Goal: Task Accomplishment & Management: Manage account settings

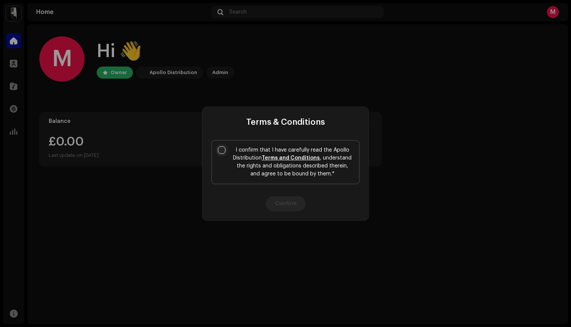
click at [219, 153] on input "I confirm that I have carefully read the Apollo Distribution Terms and Conditio…" at bounding box center [222, 150] width 8 height 8
checkbox input "true"
click at [286, 204] on button "Confirm" at bounding box center [286, 203] width 40 height 15
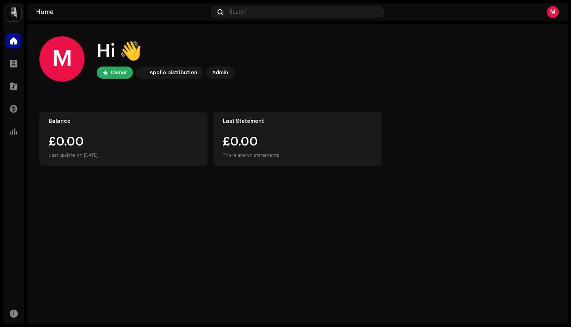
click at [181, 74] on div "Apollo Distribution" at bounding box center [174, 72] width 48 height 9
click at [215, 72] on div "Admin" at bounding box center [220, 72] width 16 height 9
click at [18, 70] on div at bounding box center [13, 63] width 15 height 15
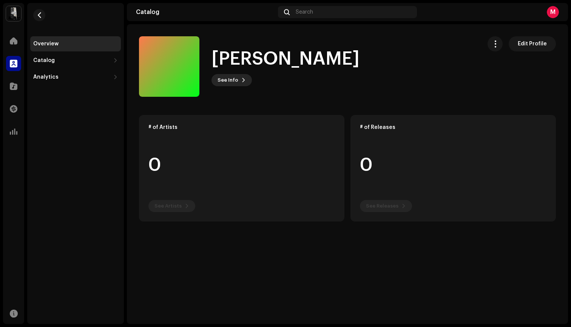
click at [241, 80] on span at bounding box center [243, 80] width 5 height 6
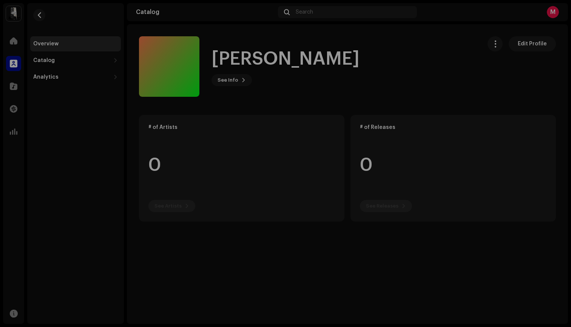
click at [391, 80] on div "Miah Reeves 1063721 Description —" at bounding box center [285, 163] width 571 height 327
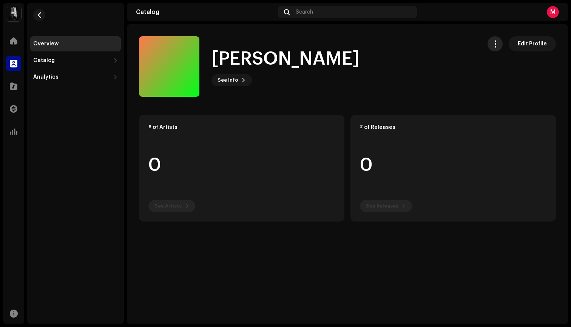
click at [495, 47] on span "button" at bounding box center [495, 44] width 7 height 6
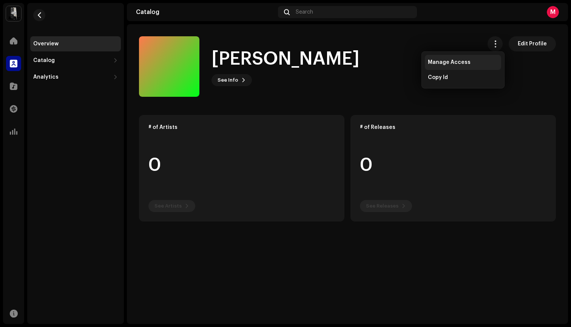
click at [445, 62] on span "Manage Access" at bounding box center [449, 62] width 43 height 6
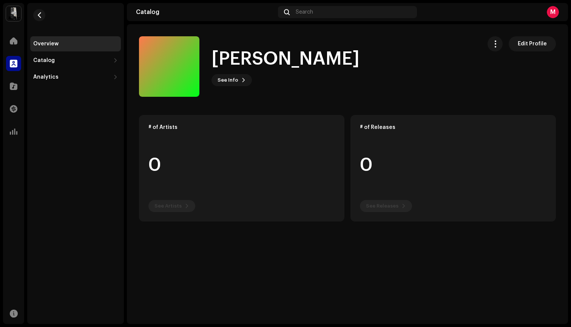
click at [414, 51] on div "Miah Reeves Label Portal Invite Member Member Email Last Active Status No membe…" at bounding box center [285, 163] width 571 height 327
click at [62, 63] on div "Catalog" at bounding box center [71, 60] width 77 height 6
click at [65, 77] on div "Releases" at bounding box center [77, 77] width 82 height 6
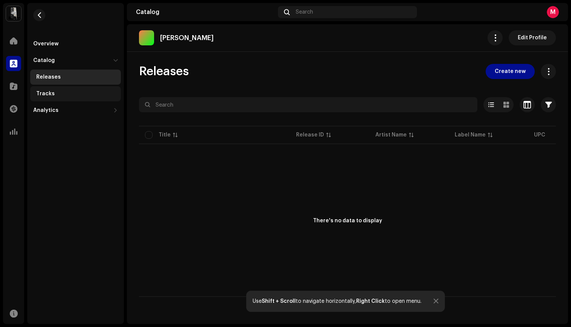
click at [73, 91] on div "Tracks" at bounding box center [77, 94] width 82 height 6
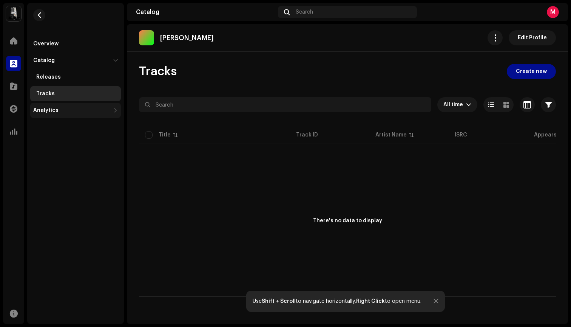
click at [62, 111] on div "Analytics" at bounding box center [71, 110] width 77 height 6
click at [66, 123] on div "Consumption" at bounding box center [75, 126] width 91 height 15
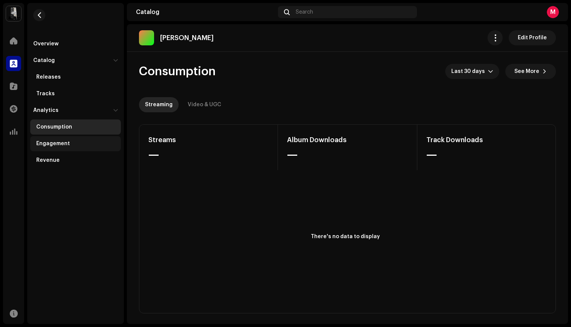
click at [91, 144] on div "Engagement" at bounding box center [77, 143] width 82 height 6
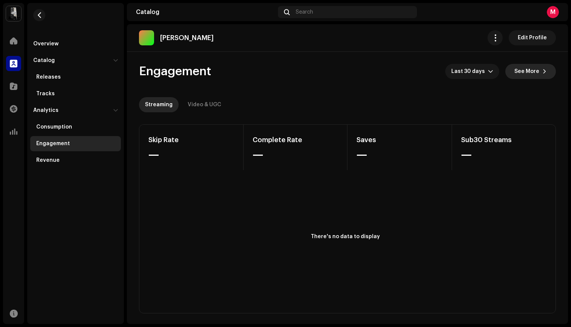
click at [534, 69] on span "See More" at bounding box center [526, 71] width 25 height 15
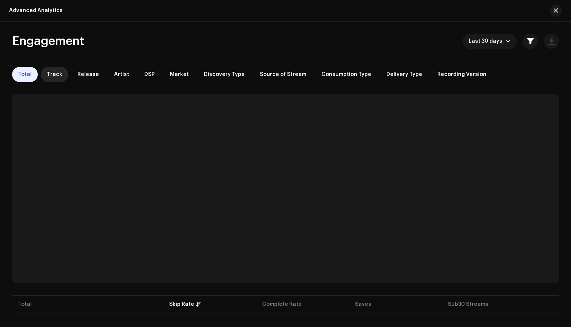
click at [52, 74] on span "Track" at bounding box center [54, 74] width 15 height 6
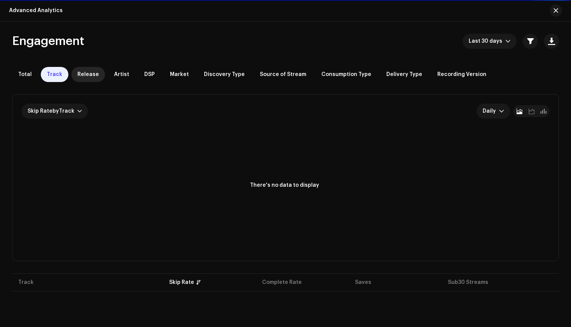
click at [89, 73] on span "Release" at bounding box center [88, 74] width 22 height 6
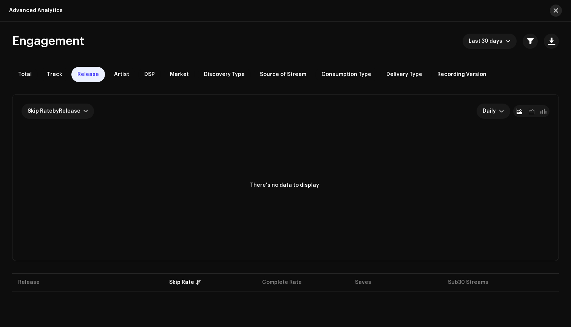
click at [558, 8] on button "button" at bounding box center [556, 11] width 12 height 12
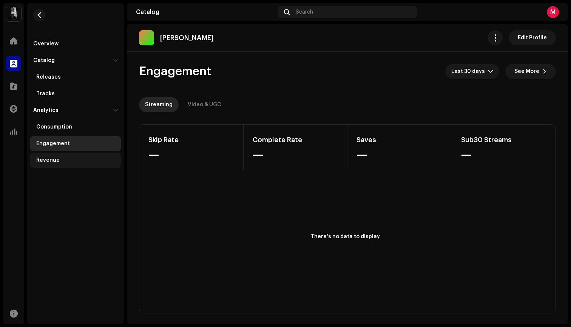
click at [59, 157] on div "Revenue" at bounding box center [77, 160] width 82 height 6
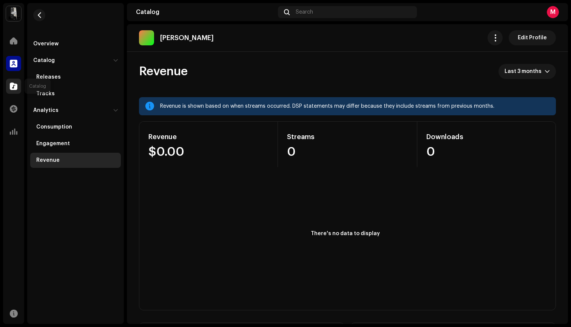
click at [16, 86] on span at bounding box center [14, 86] width 8 height 6
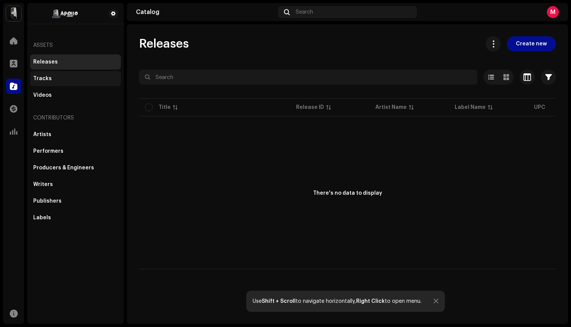
click at [68, 78] on div "Tracks" at bounding box center [75, 79] width 85 height 6
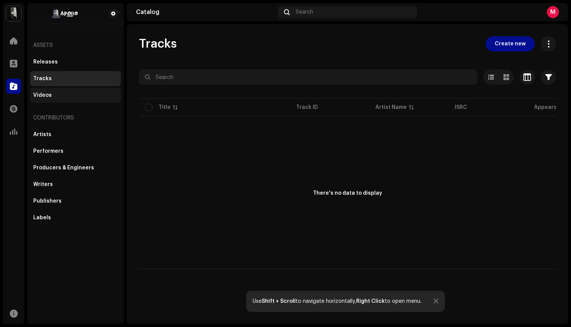
click at [80, 98] on div "Videos" at bounding box center [75, 95] width 85 height 6
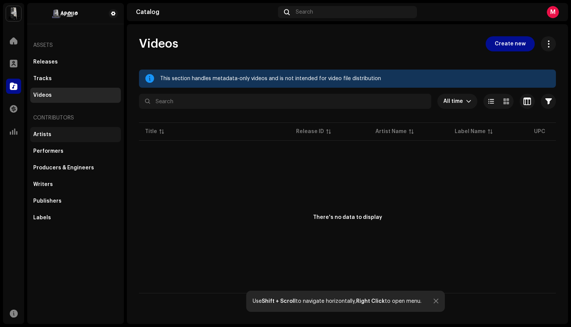
click at [57, 133] on div "Artists" at bounding box center [75, 134] width 85 height 6
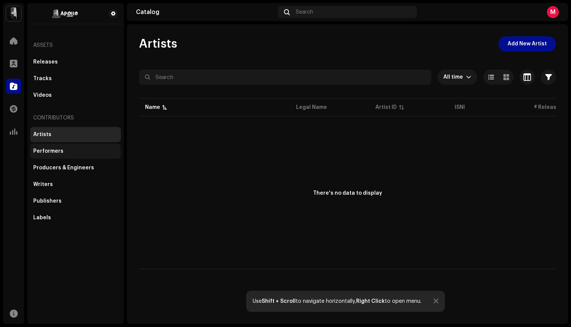
click at [60, 149] on div "Performers" at bounding box center [48, 151] width 30 height 6
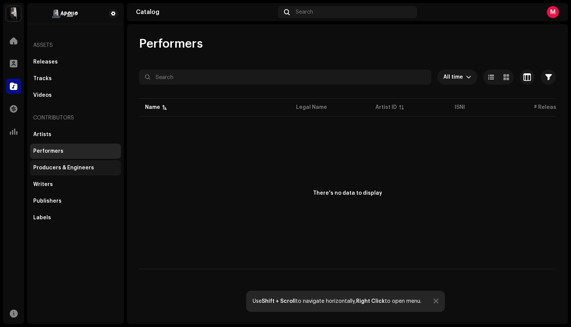
click at [72, 163] on div "Producers & Engineers" at bounding box center [75, 167] width 91 height 15
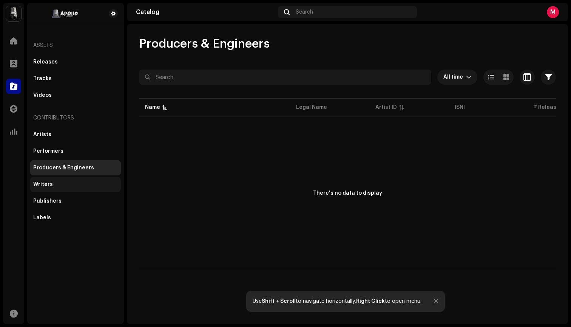
click at [66, 178] on div "Writers" at bounding box center [75, 184] width 91 height 15
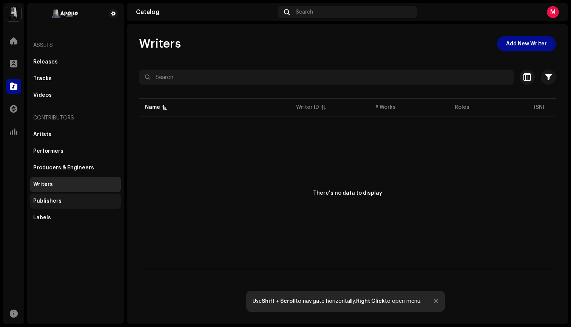
click at [74, 197] on div "Publishers" at bounding box center [75, 200] width 91 height 15
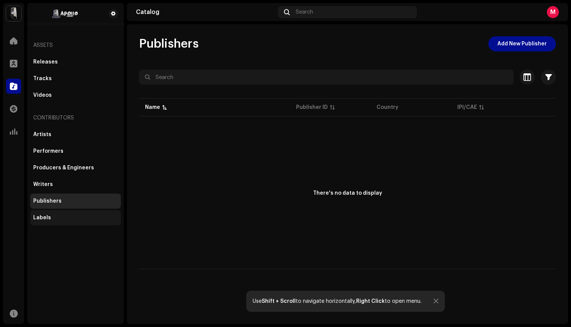
click at [66, 222] on div "Labels" at bounding box center [75, 217] width 91 height 15
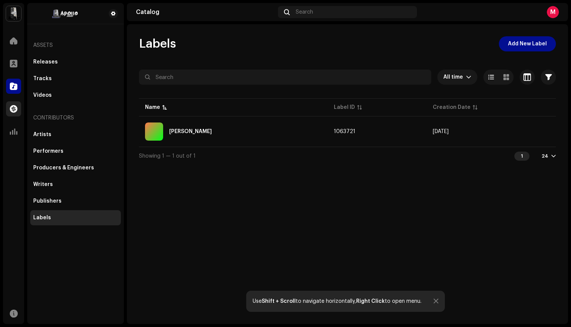
click at [14, 114] on div at bounding box center [13, 108] width 15 height 15
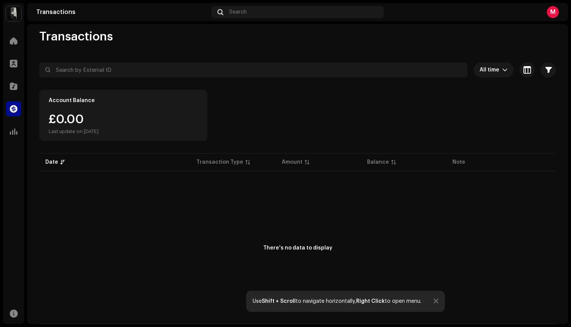
scroll to position [7, 0]
click at [497, 71] on span "All time" at bounding box center [491, 69] width 23 height 15
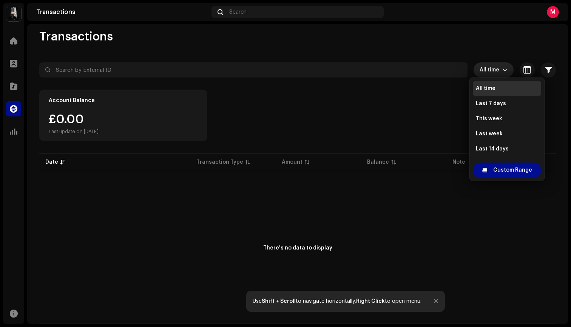
click at [442, 96] on div "Account Balance £0.00 Last update on Oct 7, 2025" at bounding box center [297, 115] width 517 height 51
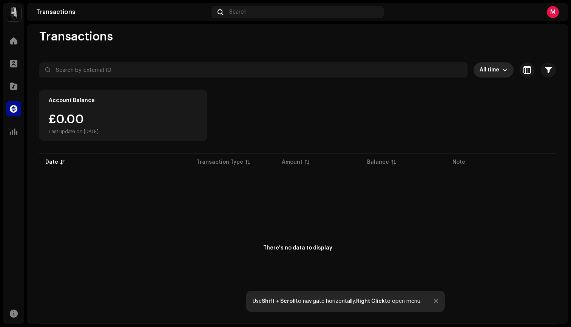
click at [495, 73] on span "All time" at bounding box center [491, 69] width 23 height 15
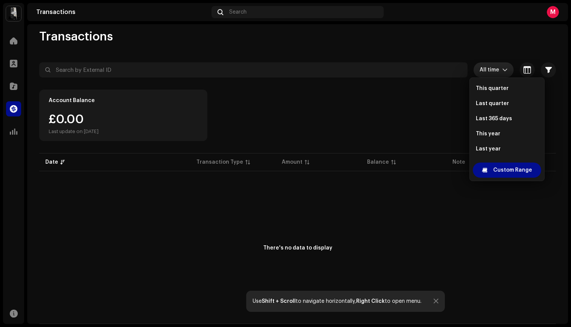
scroll to position [136, 0]
click at [412, 128] on div "Account Balance £0.00 Last update on Oct 7, 2025" at bounding box center [297, 115] width 517 height 51
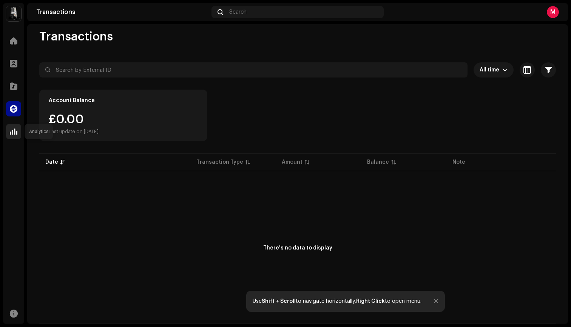
click at [16, 134] on span at bounding box center [14, 131] width 8 height 6
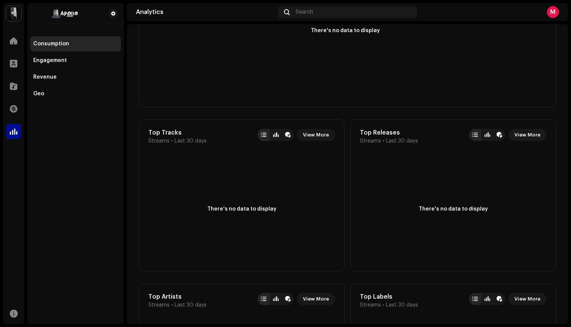
scroll to position [201, 0]
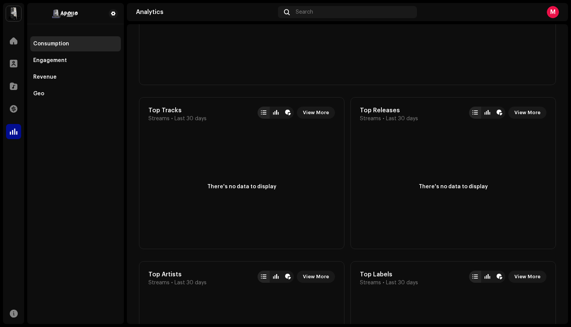
click at [62, 68] on div "Consumption Engagement Revenue Geo" at bounding box center [75, 68] width 91 height 65
click at [62, 58] on div "Engagement" at bounding box center [50, 60] width 34 height 6
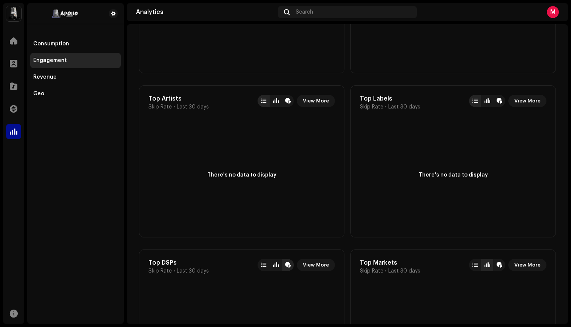
scroll to position [129, 0]
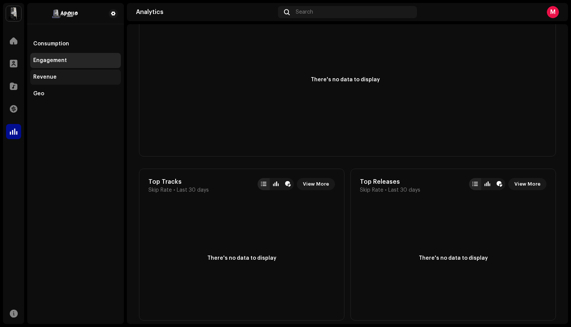
click at [78, 77] on div "Revenue" at bounding box center [75, 77] width 85 height 6
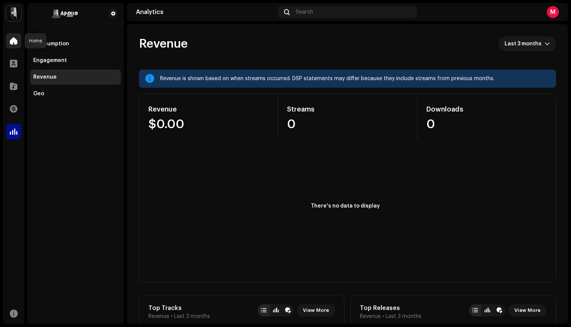
click at [14, 42] on span at bounding box center [14, 41] width 8 height 6
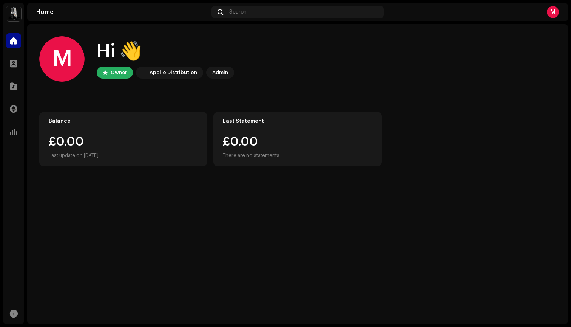
click at [69, 58] on div "M" at bounding box center [61, 58] width 45 height 45
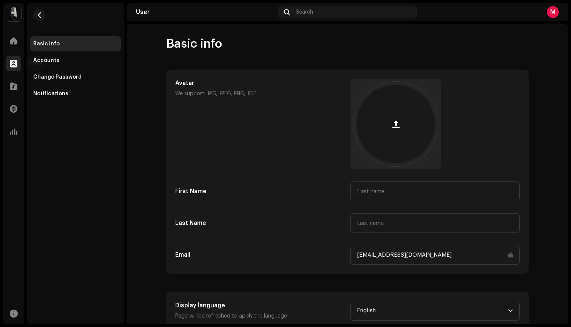
click at [19, 64] on div at bounding box center [13, 63] width 15 height 15
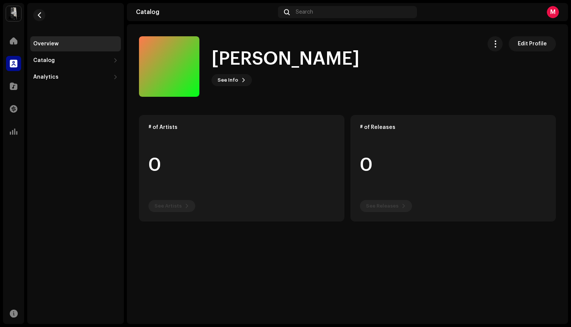
click at [12, 51] on div "Home" at bounding box center [13, 40] width 21 height 21
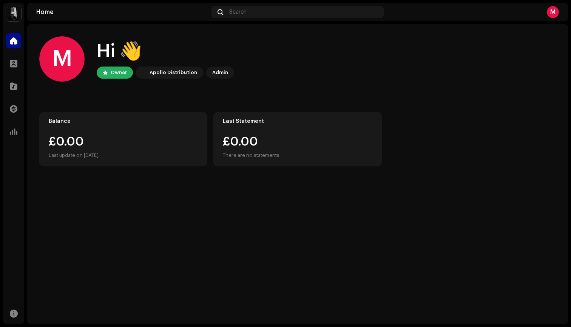
click at [56, 71] on div "M" at bounding box center [61, 58] width 45 height 45
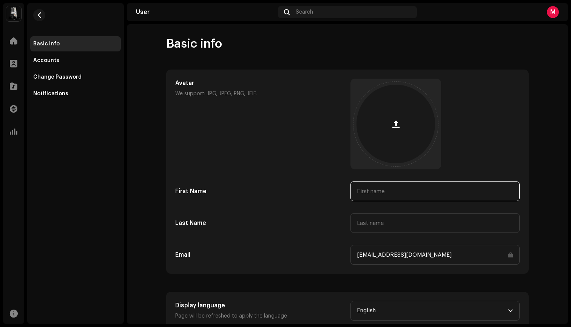
click at [394, 191] on input "text" at bounding box center [434, 191] width 169 height 20
type input "[PERSON_NAME]"
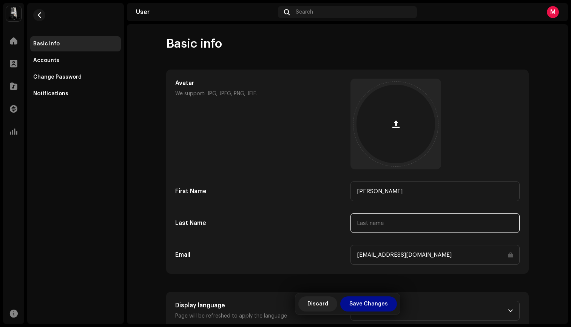
click at [388, 224] on input "text" at bounding box center [434, 223] width 169 height 20
type input "[PERSON_NAME]"
click at [296, 208] on div "Avatar We support: JPG, JPEG, PNG, JFIF. First Name Miah Last Name Reeves Email…" at bounding box center [347, 172] width 344 height 186
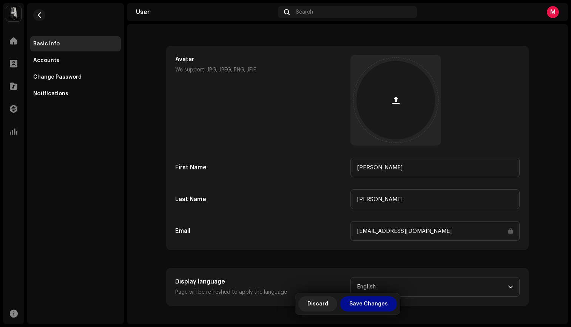
scroll to position [24, 0]
click at [369, 307] on span "Save Changes" at bounding box center [368, 303] width 39 height 15
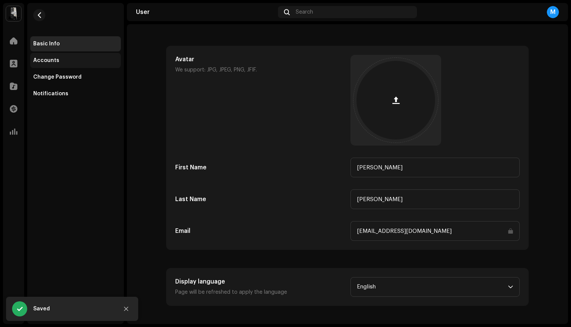
click at [70, 61] on div "Accounts" at bounding box center [75, 60] width 85 height 6
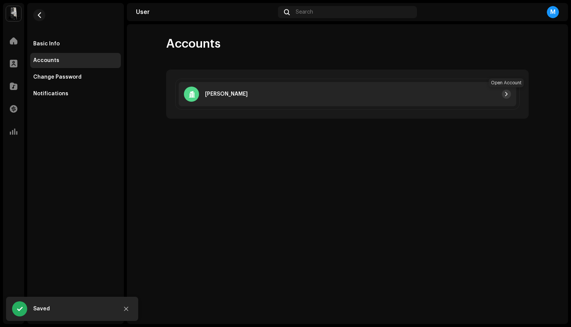
click at [505, 94] on span "button" at bounding box center [506, 94] width 5 height 6
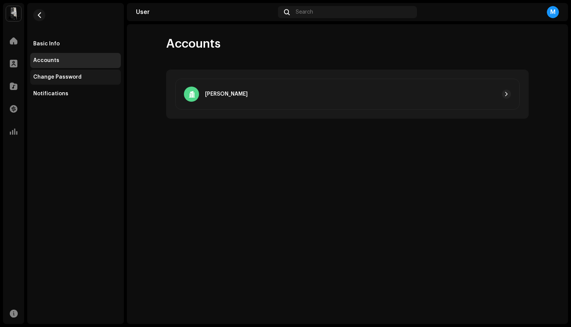
click at [73, 79] on div "Change Password" at bounding box center [57, 77] width 48 height 6
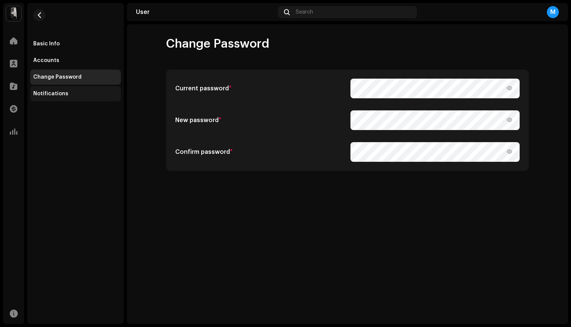
click at [69, 90] on div "Notifications" at bounding box center [75, 93] width 91 height 15
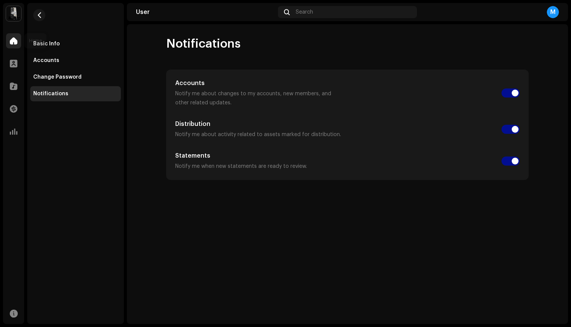
click at [11, 42] on span at bounding box center [14, 41] width 8 height 6
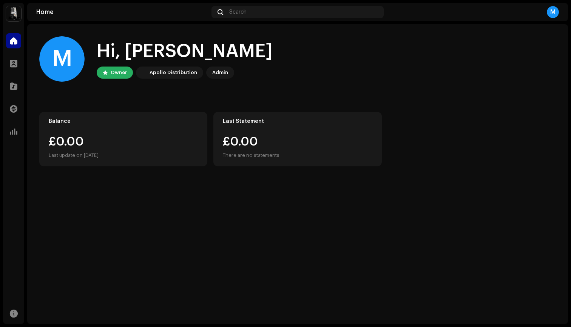
click at [191, 72] on div "Apollo Distribution" at bounding box center [174, 72] width 48 height 9
click at [214, 74] on div "Admin" at bounding box center [220, 72] width 16 height 9
click at [11, 17] on img at bounding box center [13, 13] width 15 height 15
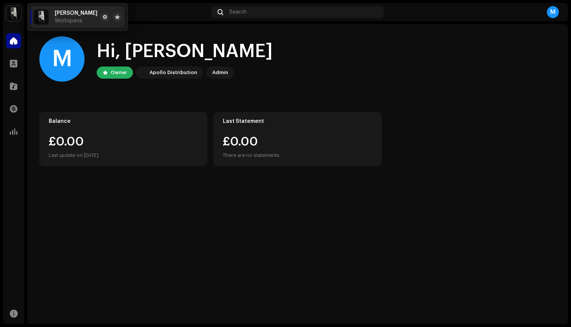
click at [39, 17] on img at bounding box center [41, 16] width 15 height 15
click at [103, 17] on span at bounding box center [105, 17] width 5 height 6
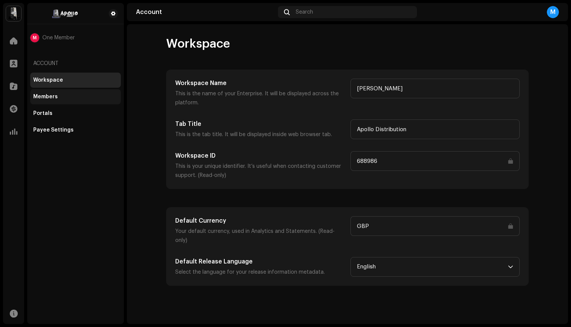
click at [69, 93] on div "Members" at bounding box center [75, 96] width 91 height 15
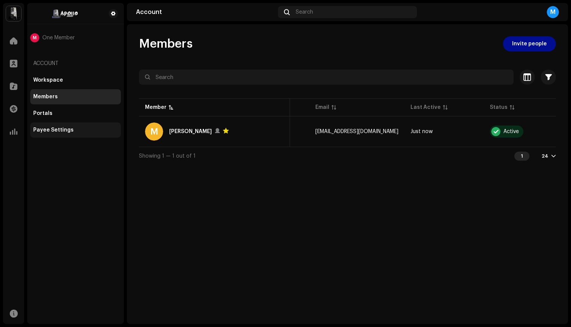
scroll to position [0, 59]
click at [87, 116] on div "Portals" at bounding box center [75, 113] width 85 height 6
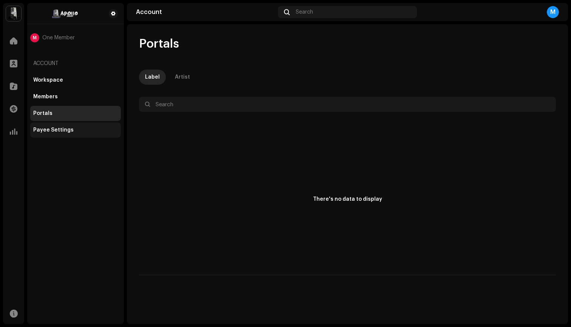
click at [74, 130] on div "Payee Settings" at bounding box center [75, 130] width 85 height 6
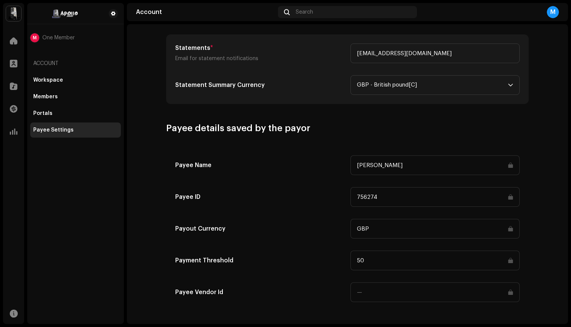
scroll to position [301, 0]
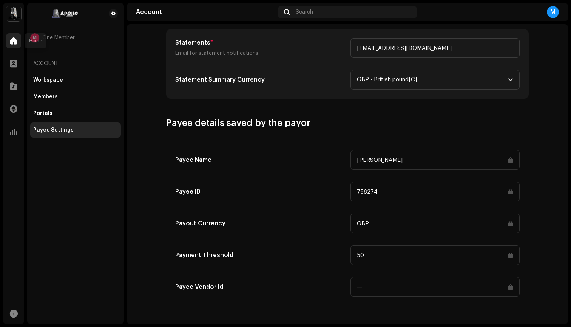
click at [11, 45] on div at bounding box center [13, 40] width 15 height 15
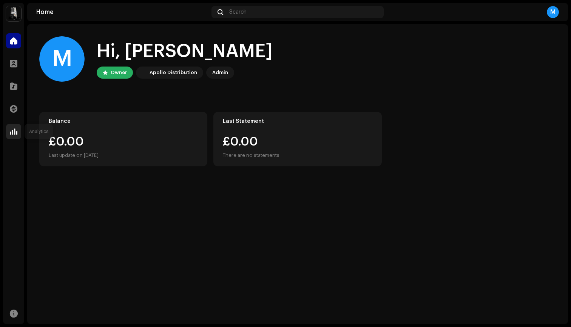
click at [11, 131] on span at bounding box center [14, 131] width 8 height 6
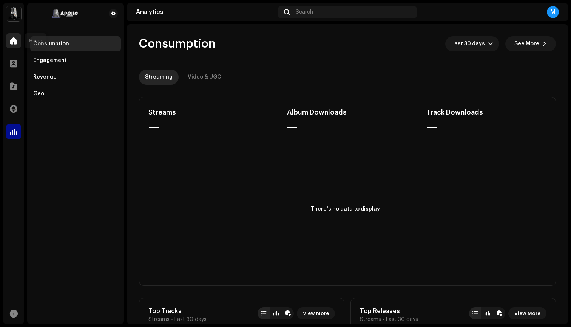
click at [15, 36] on div at bounding box center [13, 40] width 15 height 15
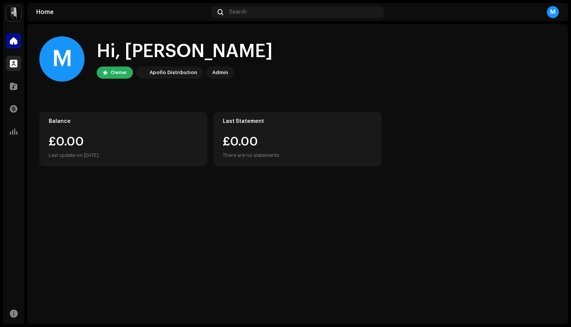
click at [18, 68] on div at bounding box center [13, 63] width 15 height 15
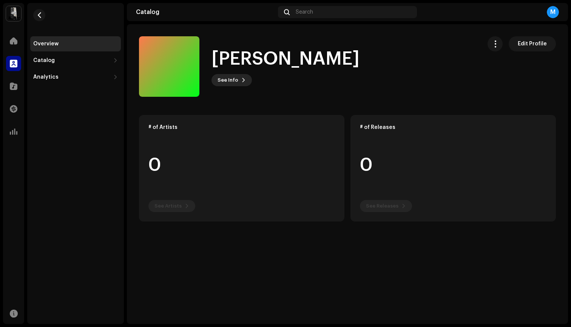
click at [236, 76] on span "See Info" at bounding box center [228, 80] width 21 height 15
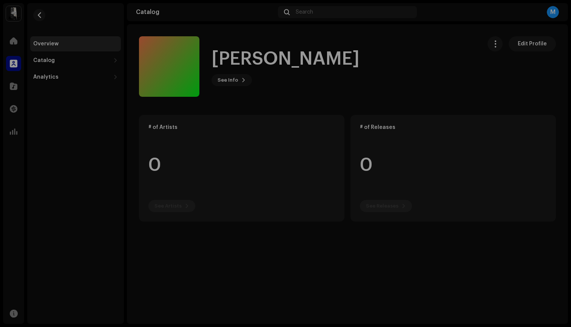
click at [363, 77] on div "Miah Reeves 1063721 Description —" at bounding box center [285, 163] width 571 height 327
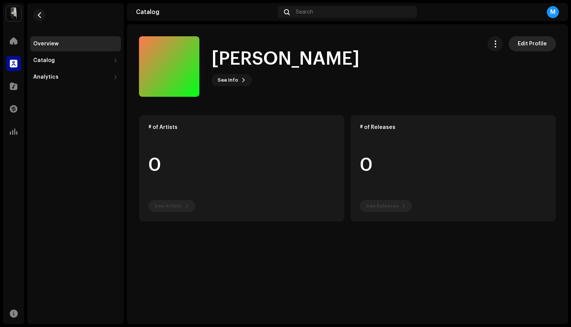
click at [533, 51] on span "Edit Profile" at bounding box center [532, 43] width 29 height 15
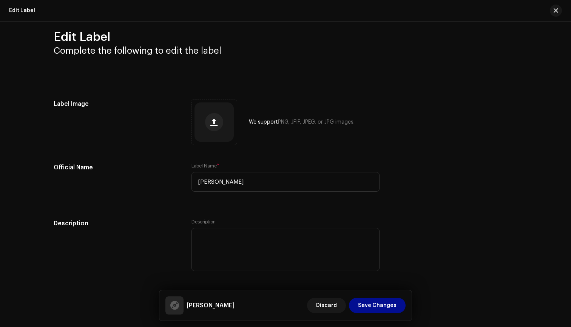
scroll to position [10, 0]
click at [246, 182] on input "[PERSON_NAME]" at bounding box center [285, 182] width 188 height 20
type input "[PERSON_NAME]"
click at [394, 144] on div "Label Image We support PNG, JFIF, JPEG, or JPG images." at bounding box center [286, 121] width 464 height 45
click at [391, 304] on span "Save Changes" at bounding box center [377, 305] width 39 height 15
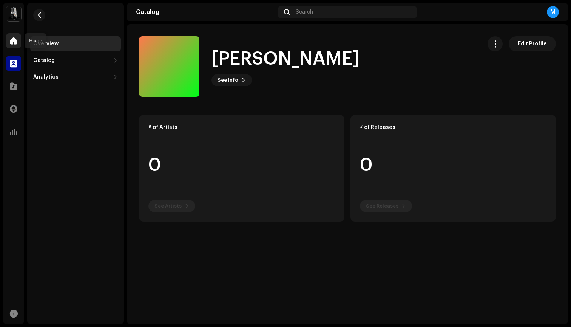
click at [12, 42] on span at bounding box center [14, 41] width 8 height 6
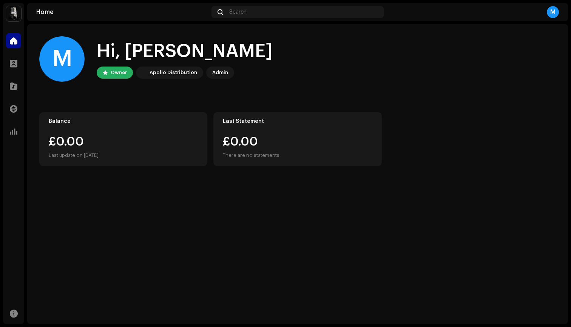
click at [170, 72] on div "Apollo Distribution" at bounding box center [174, 72] width 48 height 9
click at [215, 79] on div "M Hi, Miah Owner Apollo Distribution Admin" at bounding box center [297, 58] width 517 height 45
click at [123, 71] on div "Owner" at bounding box center [119, 72] width 16 height 9
click at [14, 311] on span at bounding box center [14, 313] width 8 height 6
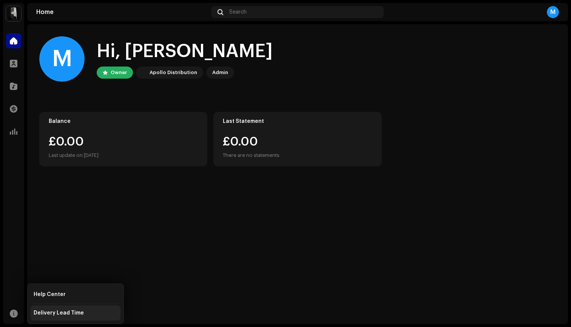
click at [69, 311] on div "Delivery Lead Time" at bounding box center [59, 313] width 50 height 6
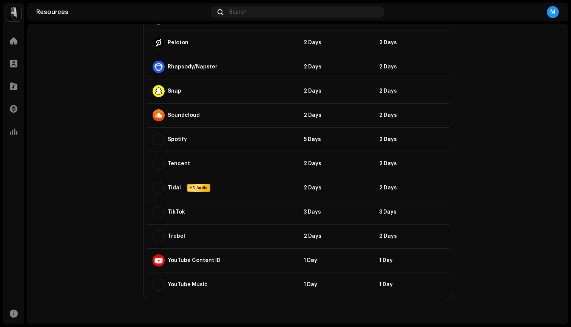
scroll to position [646, 0]
click at [15, 43] on span at bounding box center [14, 41] width 8 height 6
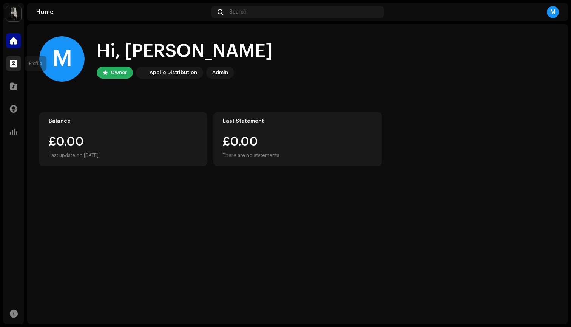
click at [12, 66] on span at bounding box center [14, 63] width 8 height 6
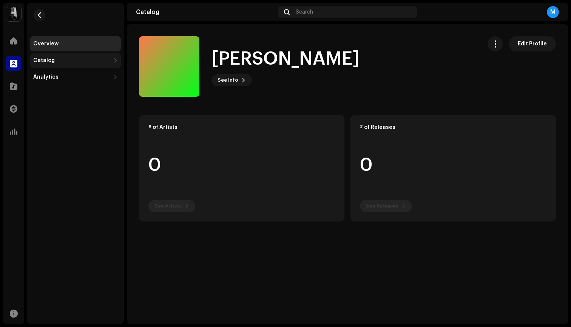
click at [83, 59] on div "Catalog" at bounding box center [71, 60] width 77 height 6
click at [74, 72] on div "Releases" at bounding box center [75, 76] width 91 height 15
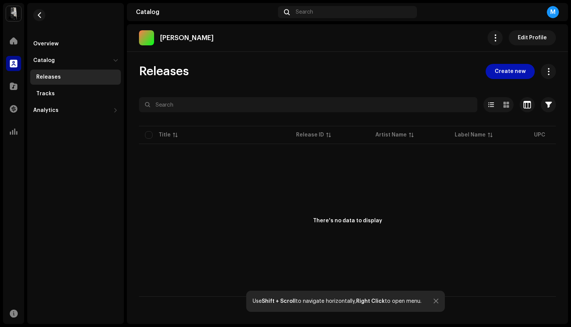
click at [505, 73] on span "Create new" at bounding box center [510, 71] width 31 height 15
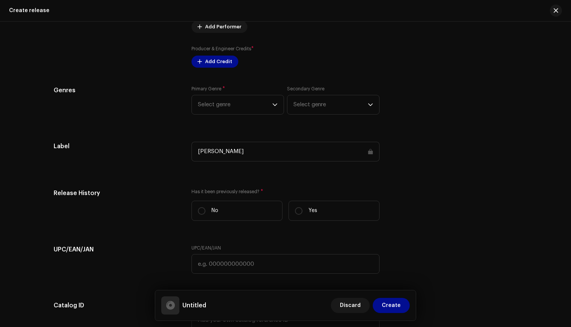
scroll to position [941, 0]
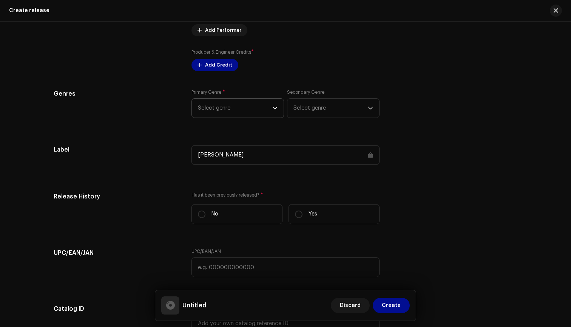
click at [265, 109] on span "Select genre" at bounding box center [235, 108] width 74 height 19
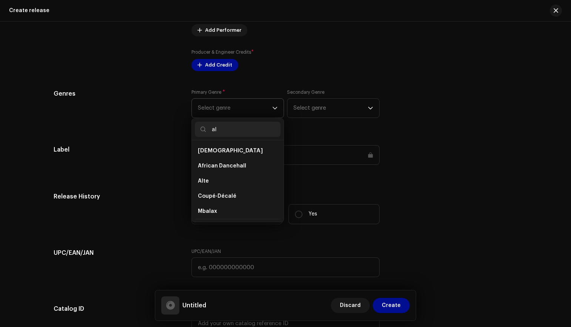
type input "a"
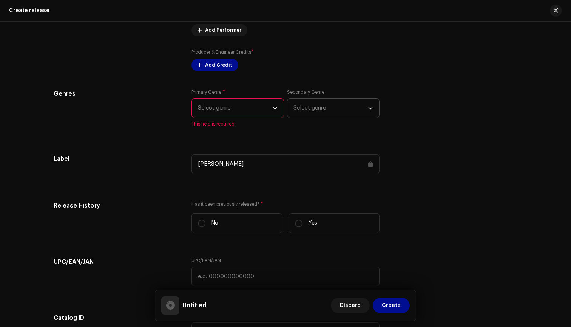
click at [368, 102] on div "dropdown trigger" at bounding box center [370, 108] width 5 height 19
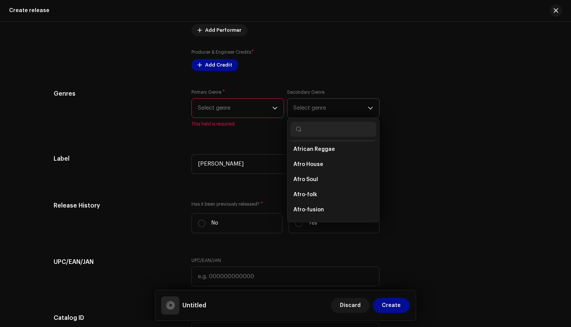
scroll to position [51, 0]
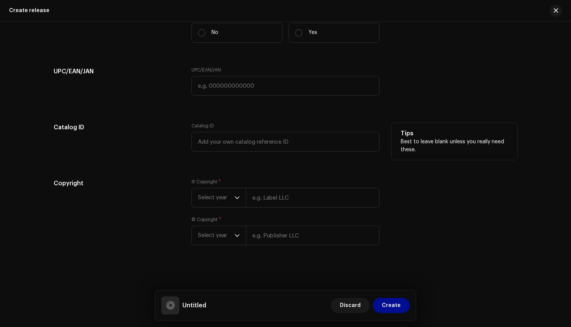
scroll to position [1131, 0]
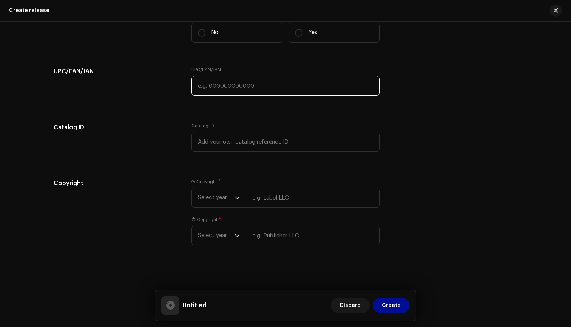
click at [284, 83] on input "text" at bounding box center [285, 86] width 188 height 20
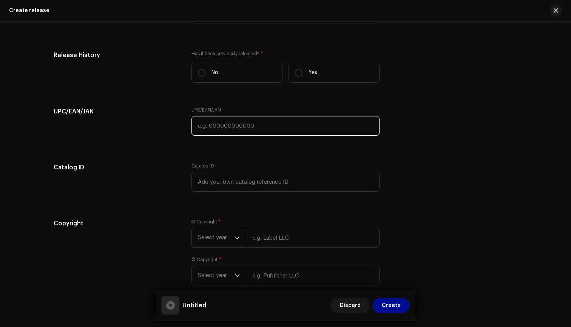
scroll to position [1093, 0]
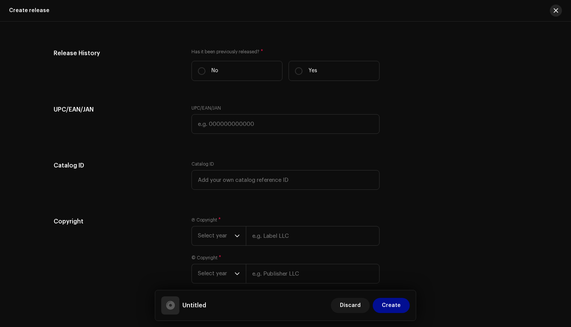
click at [555, 10] on span "button" at bounding box center [556, 11] width 5 height 6
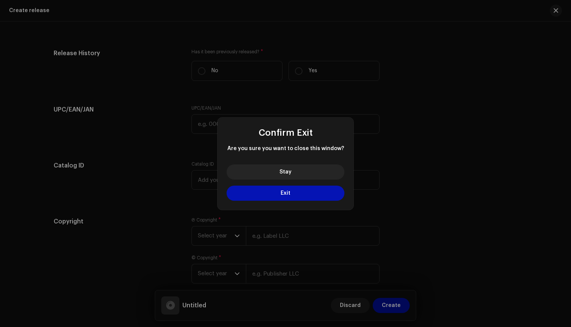
click at [287, 188] on button "Exit" at bounding box center [286, 192] width 118 height 15
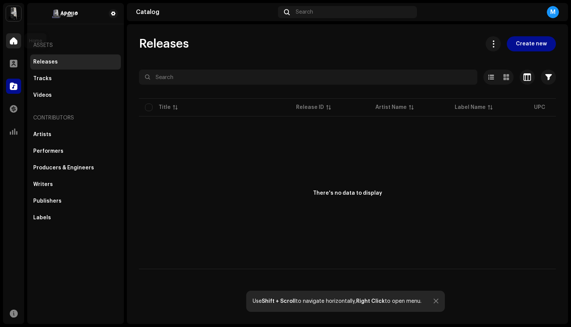
click at [12, 42] on span at bounding box center [14, 41] width 8 height 6
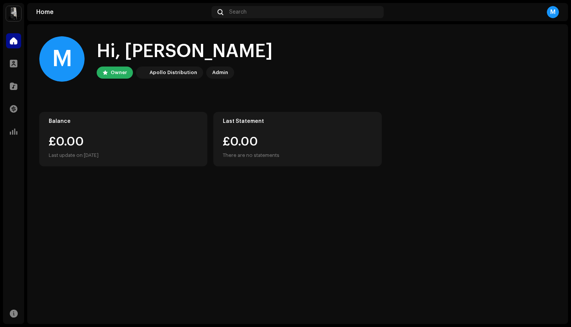
click at [553, 10] on div "M" at bounding box center [553, 12] width 12 height 12
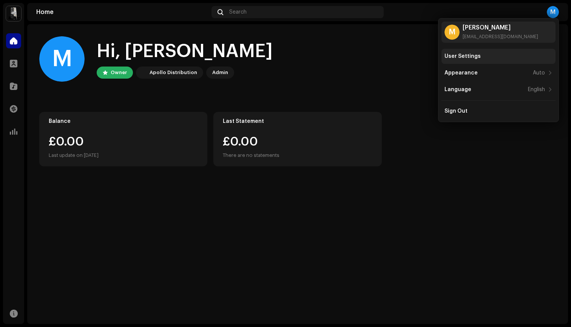
click at [475, 58] on div "User Settings" at bounding box center [463, 56] width 36 height 6
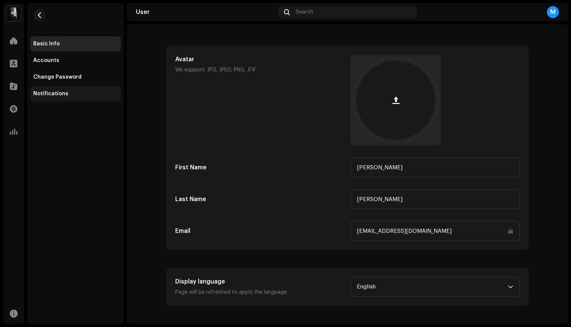
scroll to position [24, 0]
click at [54, 58] on div "Accounts" at bounding box center [46, 60] width 26 height 6
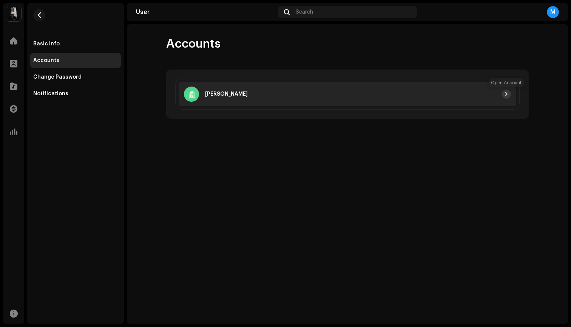
click at [503, 94] on button "button" at bounding box center [506, 94] width 9 height 9
click at [320, 94] on div at bounding box center [379, 94] width 263 height 9
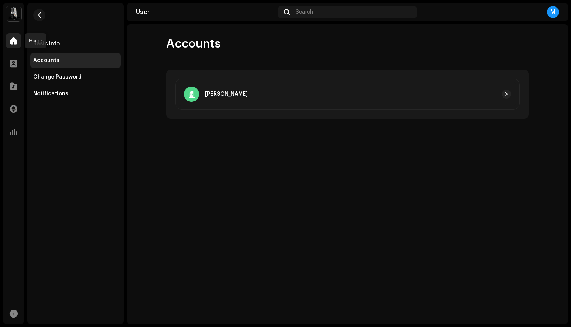
click at [11, 39] on span at bounding box center [14, 41] width 8 height 6
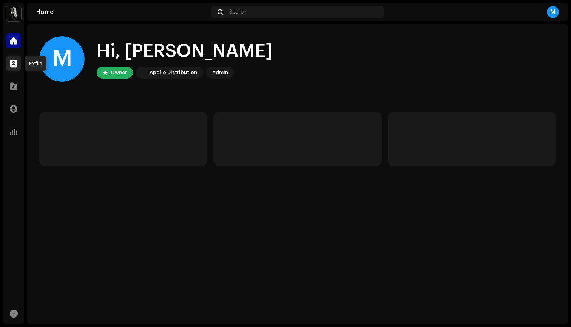
click at [11, 63] on span at bounding box center [14, 63] width 8 height 6
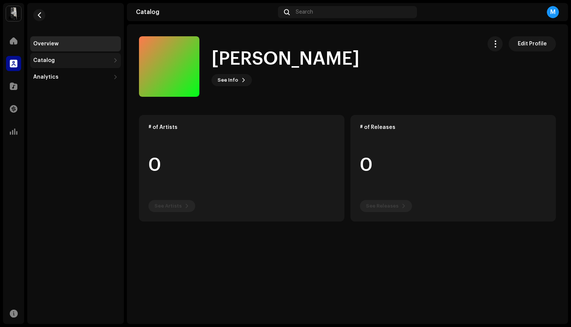
click at [90, 67] on div "Catalog" at bounding box center [75, 60] width 91 height 15
click at [16, 43] on span at bounding box center [14, 41] width 8 height 6
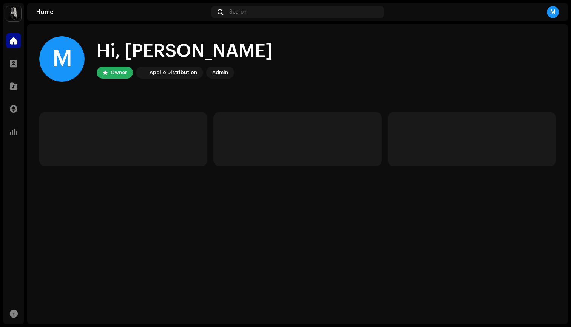
click at [218, 72] on div "Admin" at bounding box center [220, 72] width 16 height 9
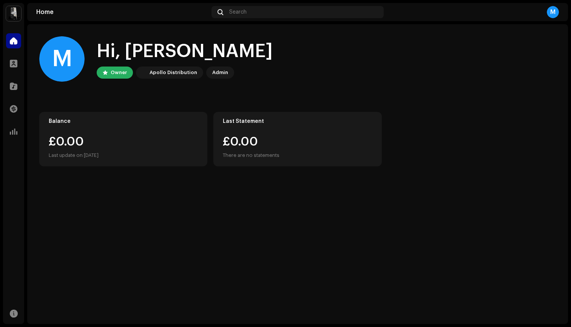
click at [12, 9] on img at bounding box center [13, 13] width 15 height 15
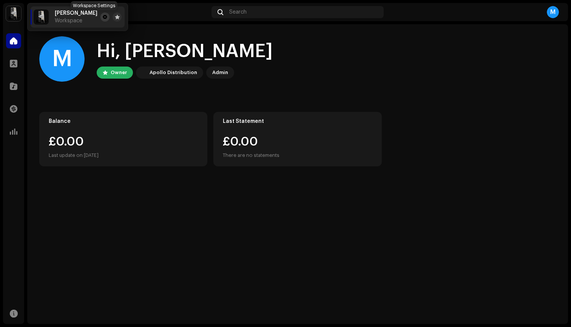
click at [103, 18] on span at bounding box center [105, 17] width 5 height 6
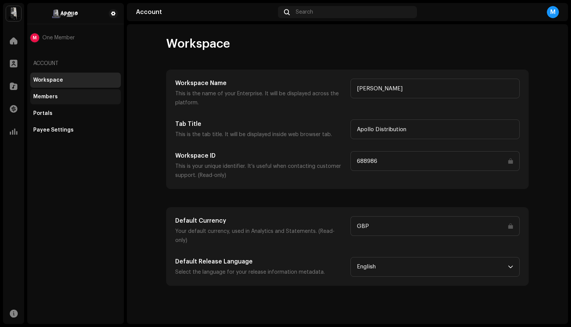
click at [74, 99] on div "Members" at bounding box center [75, 97] width 85 height 6
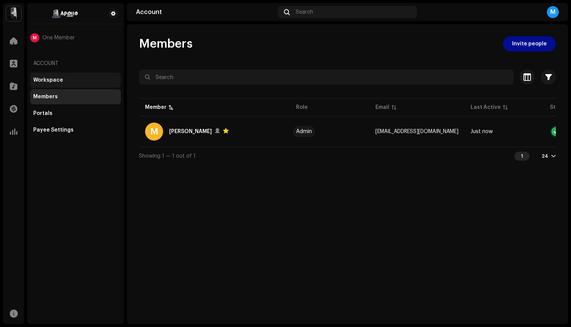
click at [68, 82] on div "Workspace" at bounding box center [75, 80] width 85 height 6
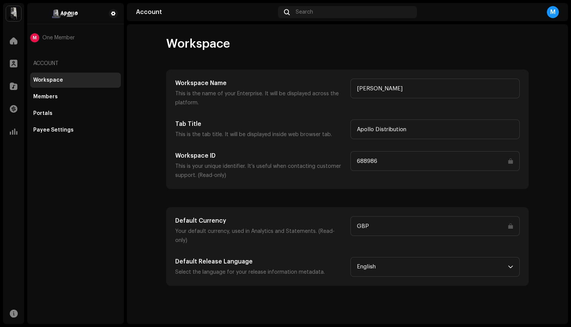
click at [510, 228] on input "GBP" at bounding box center [434, 226] width 169 height 20
click at [77, 95] on div "Members" at bounding box center [75, 97] width 85 height 6
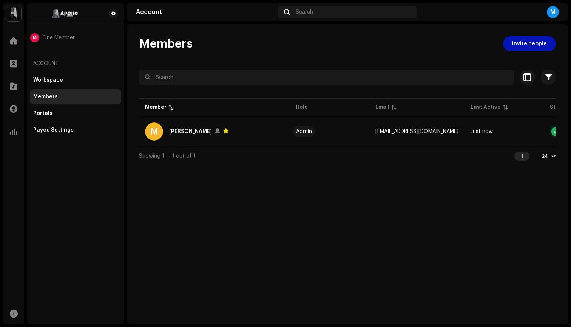
click at [519, 48] on span "Invite people" at bounding box center [529, 43] width 35 height 15
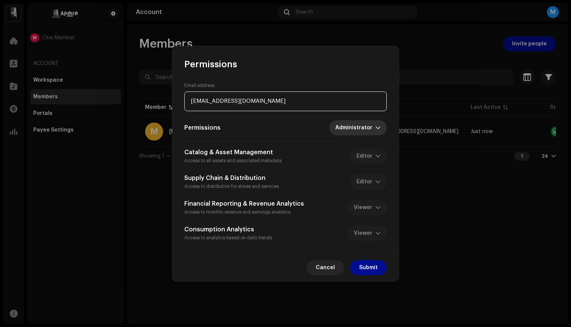
type input "[EMAIL_ADDRESS][DOMAIN_NAME]"
click at [374, 132] on span "Administrator" at bounding box center [355, 127] width 40 height 15
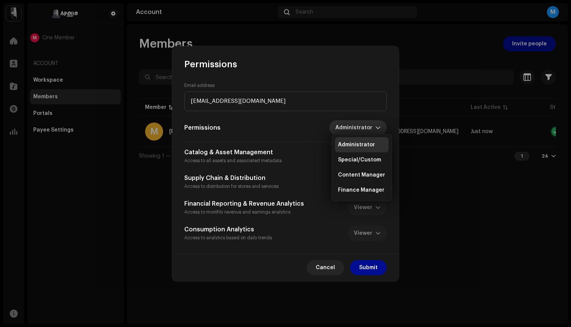
click at [365, 81] on div "Email address [EMAIL_ADDRESS][DOMAIN_NAME] Permissions Administrator Catalog & …" at bounding box center [285, 161] width 227 height 183
click at [370, 234] on div "Consumption Analytics Access to analytics based on daily trends Viewer" at bounding box center [285, 233] width 202 height 17
click at [378, 233] on div "Consumption Analytics Access to analytics based on daily trends Viewer" at bounding box center [285, 233] width 202 height 17
click at [377, 159] on div "Catalog & Asset Management Access to all assets and associated metadata Editor" at bounding box center [285, 156] width 202 height 17
click at [352, 159] on div "Catalog & Asset Management Access to all assets and associated metadata Editor" at bounding box center [285, 156] width 202 height 17
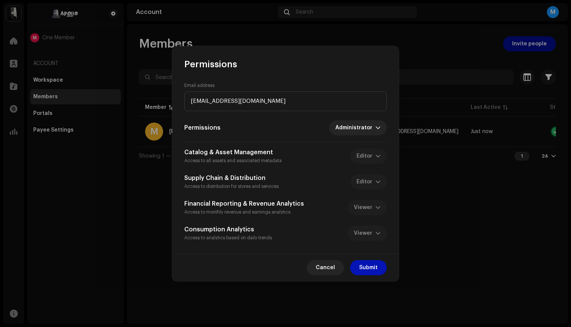
click at [371, 270] on span "Submit" at bounding box center [368, 267] width 19 height 15
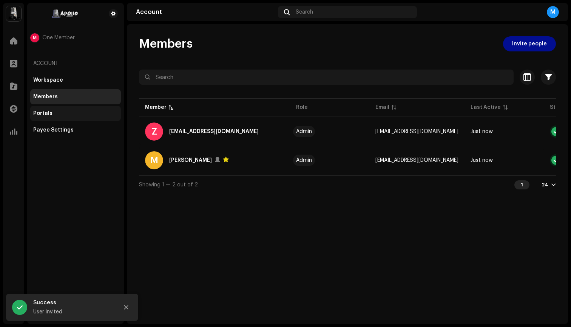
click at [92, 114] on div "Portals" at bounding box center [75, 113] width 85 height 6
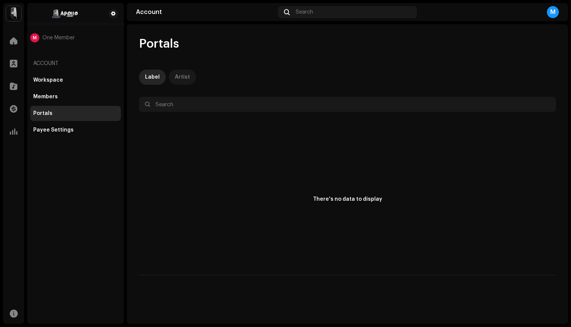
click at [183, 75] on div "Artist" at bounding box center [182, 76] width 15 height 15
click at [155, 74] on div "Label" at bounding box center [152, 76] width 15 height 15
click at [185, 75] on div "Artist" at bounding box center [182, 76] width 15 height 15
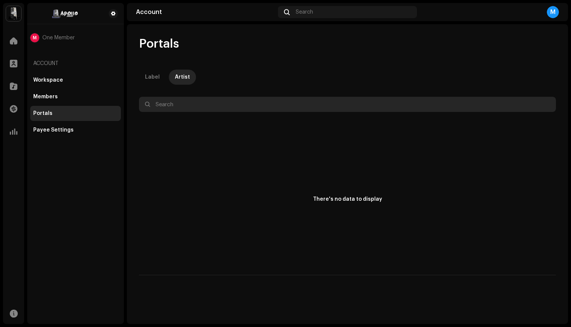
click at [289, 101] on input "text" at bounding box center [347, 104] width 417 height 15
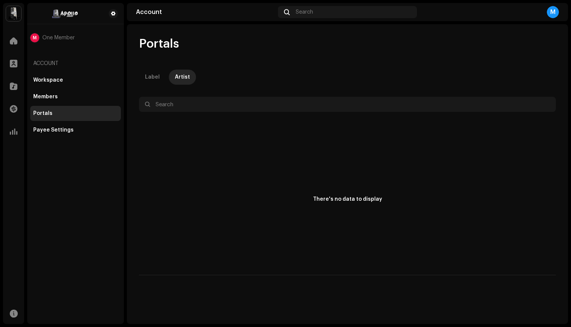
click at [288, 159] on div "There's no data to display" at bounding box center [347, 199] width 417 height 151
click at [151, 79] on div "Label" at bounding box center [152, 76] width 15 height 15
click at [179, 82] on div "Artist" at bounding box center [182, 76] width 15 height 15
click at [69, 134] on div "Payee Settings" at bounding box center [75, 129] width 91 height 15
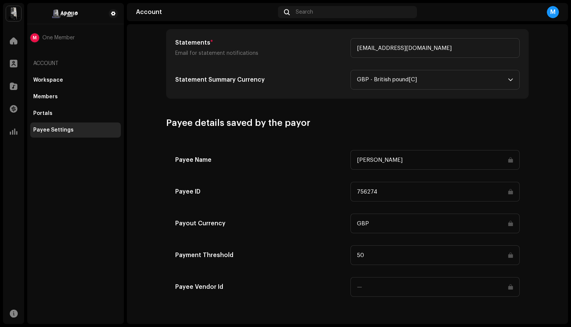
scroll to position [301, 0]
click at [504, 83] on span "GBP - British pound[C]" at bounding box center [432, 79] width 151 height 19
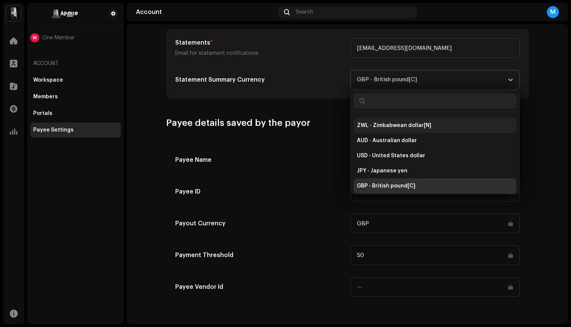
scroll to position [1650, 0]
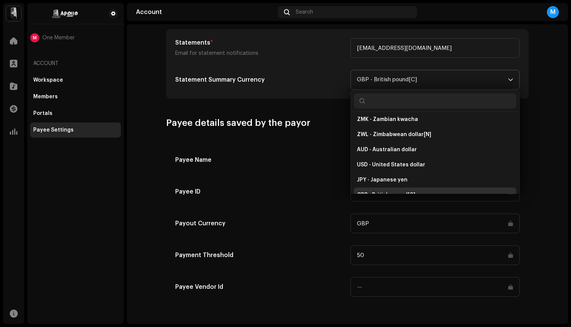
type input "c"
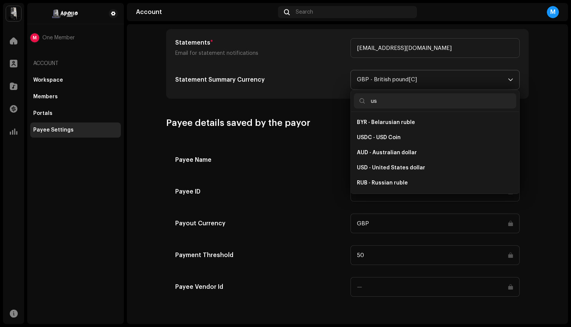
scroll to position [0, 0]
type input "u"
type input "e"
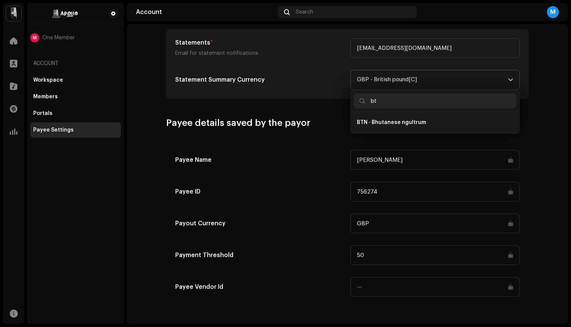
type input "b"
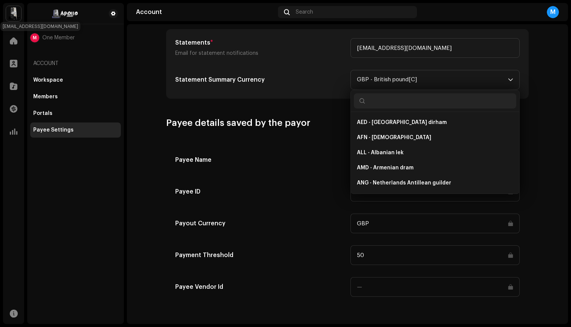
click at [34, 39] on div "M" at bounding box center [34, 37] width 9 height 9
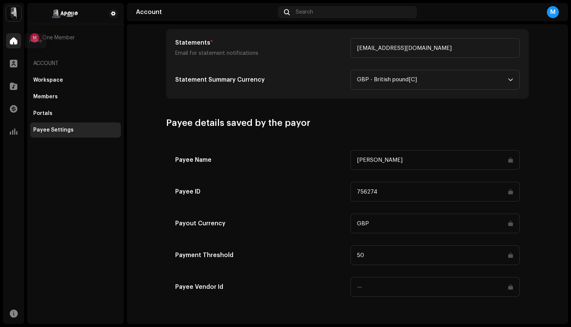
click at [20, 38] on div at bounding box center [13, 40] width 15 height 15
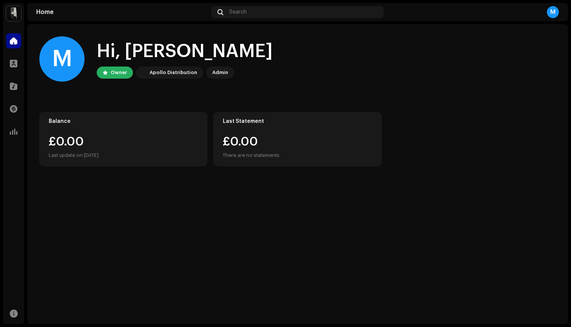
click at [553, 12] on div "M" at bounding box center [553, 12] width 12 height 12
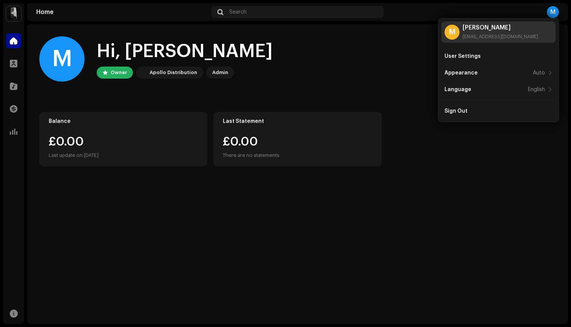
click at [449, 37] on div "M" at bounding box center [452, 32] width 15 height 15
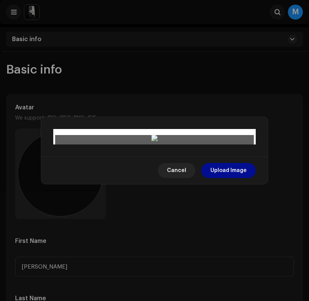
scroll to position [54, 0]
click at [222, 178] on span "Upload Image" at bounding box center [228, 170] width 36 height 15
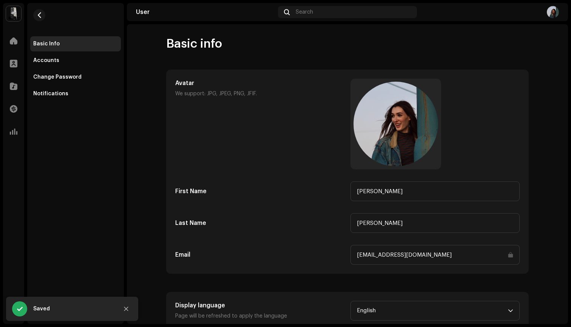
scroll to position [0, 0]
click at [488, 40] on div "Basic info" at bounding box center [347, 43] width 363 height 15
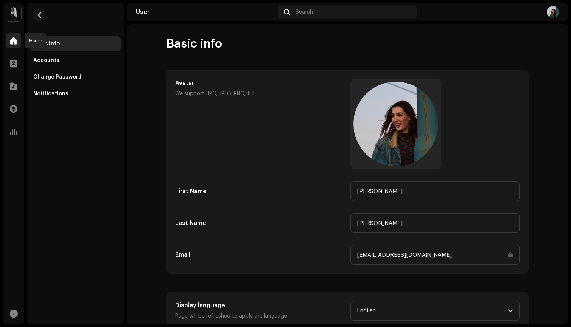
click at [14, 40] on span at bounding box center [14, 41] width 8 height 6
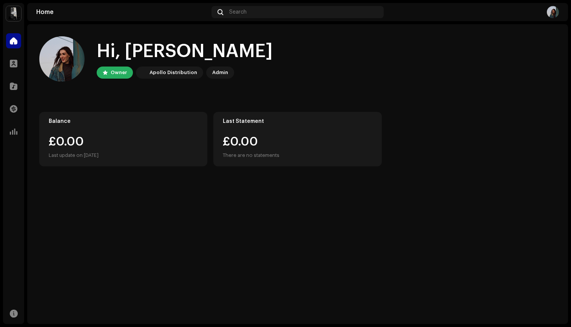
click at [551, 9] on img at bounding box center [553, 12] width 12 height 12
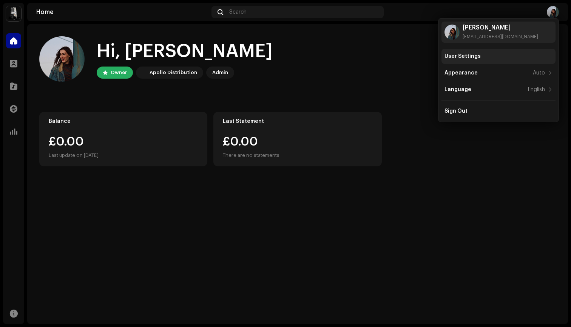
click at [483, 56] on div "User Settings" at bounding box center [499, 56] width 108 height 6
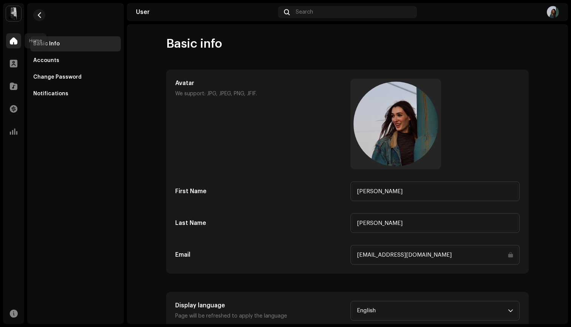
click at [12, 42] on span at bounding box center [14, 41] width 8 height 6
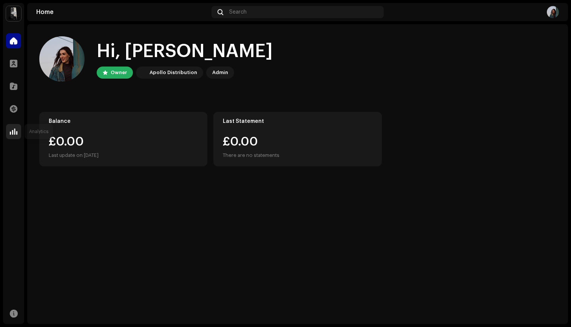
click at [12, 134] on span at bounding box center [14, 131] width 8 height 6
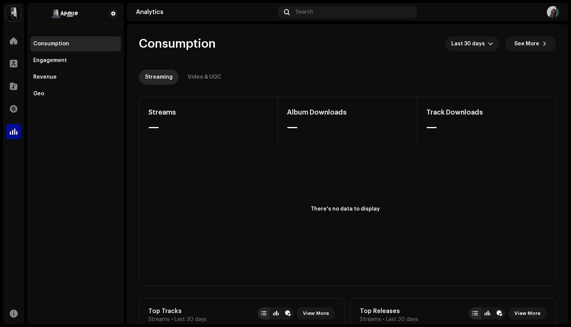
click at [129, 3] on div "[PERSON_NAME] Home Profile Catalog Transactions Analytics Resources Consumption…" at bounding box center [285, 163] width 571 height 327
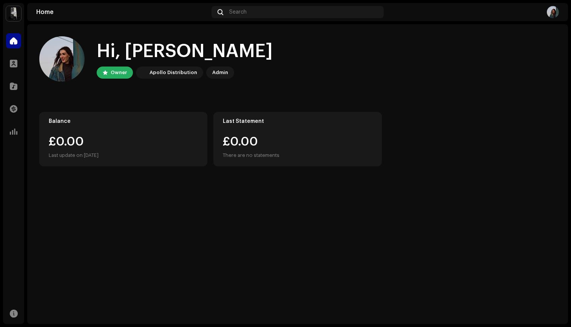
click at [553, 15] on img at bounding box center [553, 12] width 12 height 12
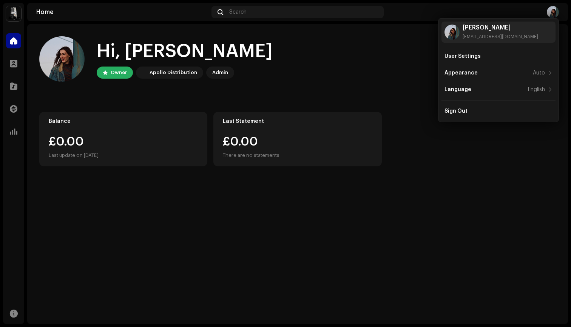
click at [401, 64] on div "Hi, Miah Owner Apollo Distribution Admin" at bounding box center [297, 58] width 517 height 45
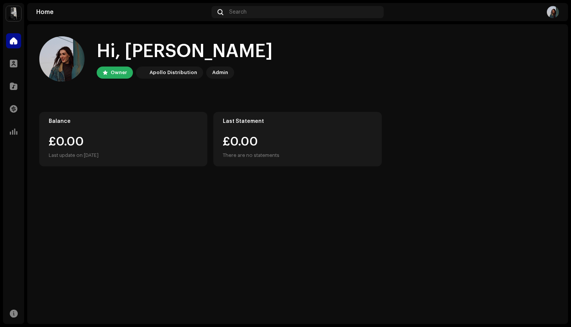
click at [555, 6] on img at bounding box center [553, 12] width 12 height 12
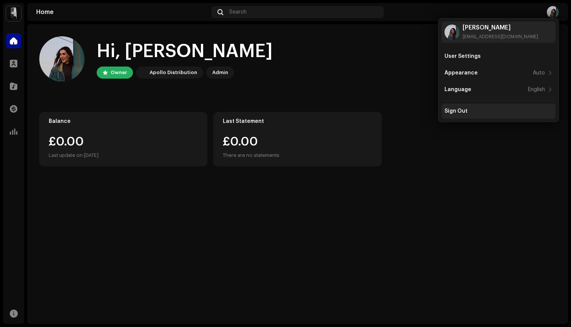
click at [468, 114] on div "Sign Out" at bounding box center [499, 111] width 108 height 6
